Goal: Information Seeking & Learning: Learn about a topic

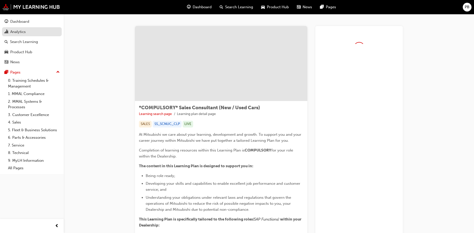
click at [19, 34] on div "Analytics" at bounding box center [18, 32] width 16 height 6
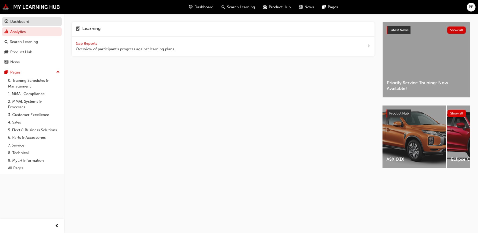
click at [20, 22] on div "Dashboard" at bounding box center [19, 22] width 19 height 6
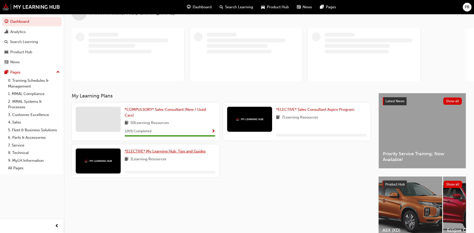
scroll to position [25, 0]
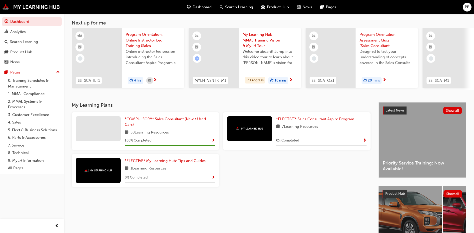
click at [364, 141] on span "Show Progress" at bounding box center [365, 141] width 4 height 5
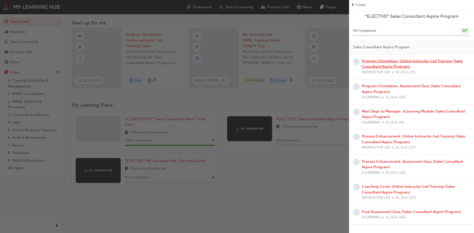
click at [428, 61] on link "Program Orientation: Online Instructor Led Training (Sales Consultant Aspire Pr…" at bounding box center [412, 64] width 101 height 10
